Goal: Transaction & Acquisition: Purchase product/service

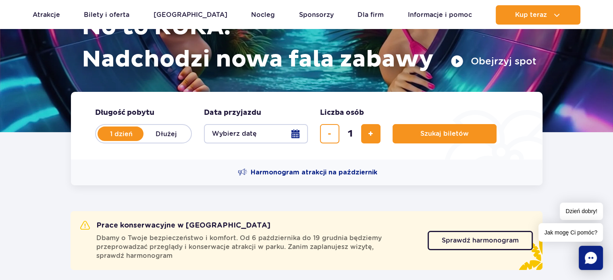
click at [297, 133] on button "Wybierz datę" at bounding box center [256, 133] width 104 height 19
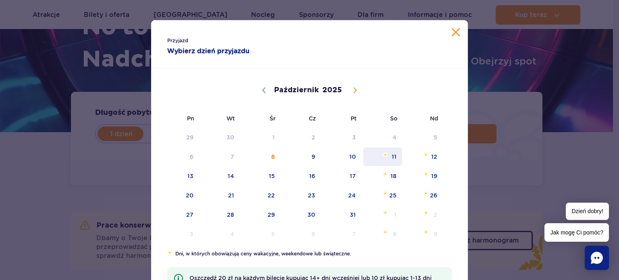
click at [390, 153] on span "11" at bounding box center [382, 157] width 41 height 19
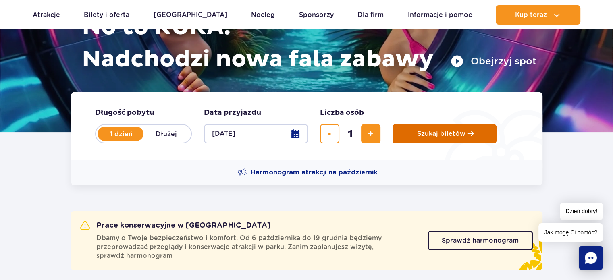
click at [461, 135] on span "Szukaj biletów" at bounding box center [441, 133] width 48 height 7
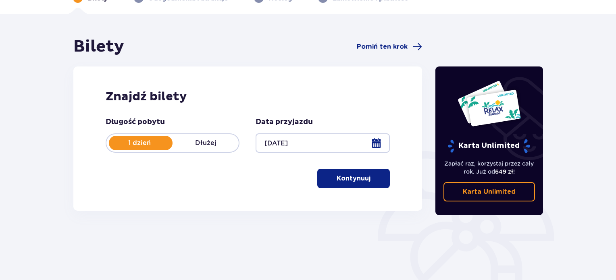
scroll to position [131, 0]
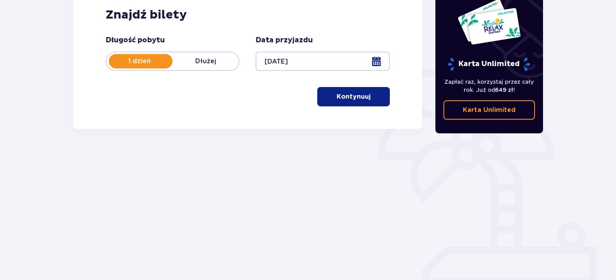
click at [355, 100] on p "Kontynuuj" at bounding box center [354, 96] width 34 height 9
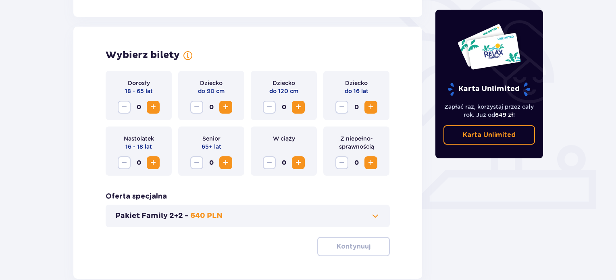
scroll to position [224, 0]
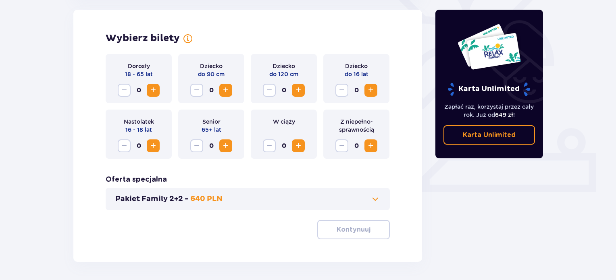
click at [368, 89] on span "Zwiększ" at bounding box center [371, 90] width 10 height 10
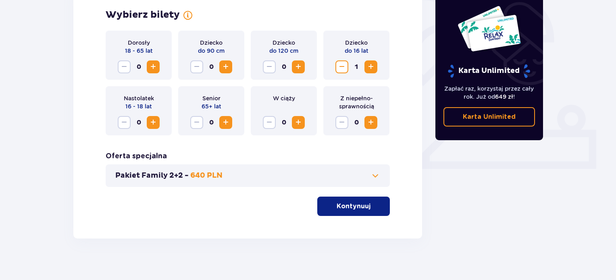
scroll to position [254, 0]
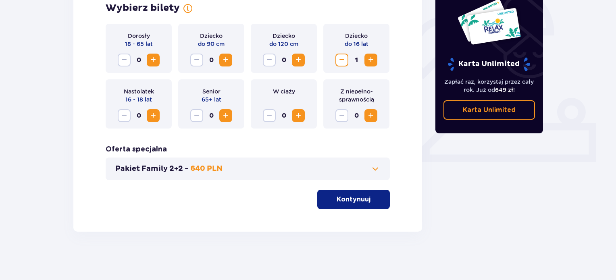
click at [378, 166] on span at bounding box center [375, 169] width 10 height 10
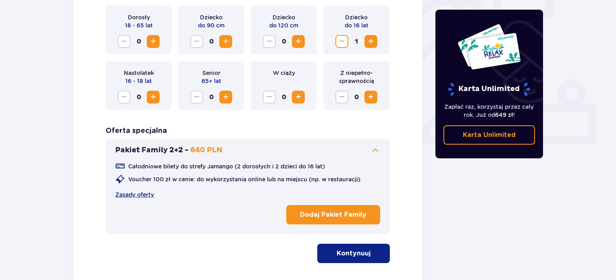
scroll to position [327, 0]
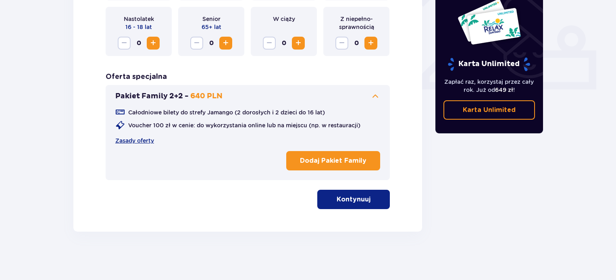
click at [354, 204] on p "Kontynuuj" at bounding box center [354, 199] width 34 height 9
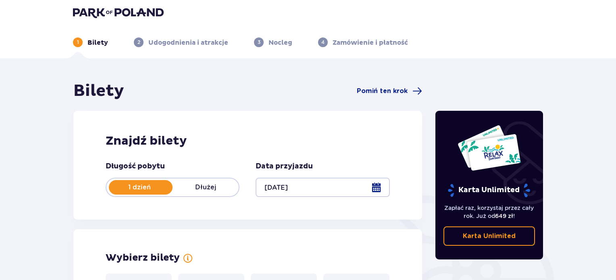
scroll to position [0, 0]
